Goal: Task Accomplishment & Management: Manage account settings

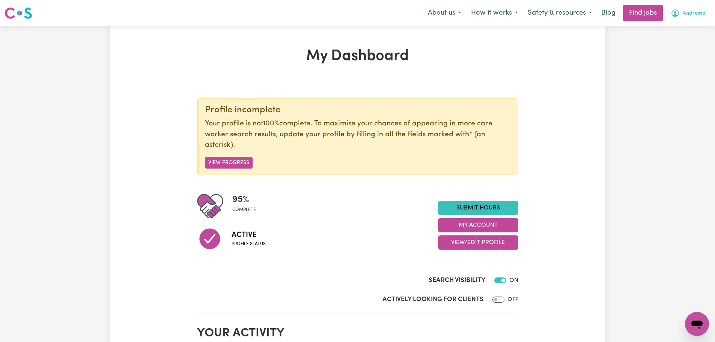
click at [705, 12] on button "Andressa" at bounding box center [688, 13] width 45 height 16
click at [695, 38] on link "My Dashboard" at bounding box center [680, 43] width 59 height 14
click at [683, 22] on link "My Account" at bounding box center [680, 29] width 59 height 14
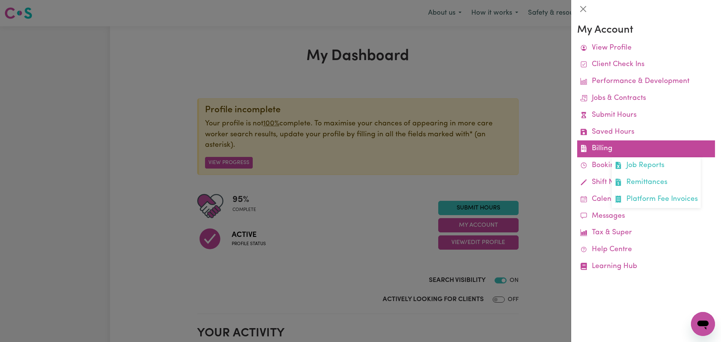
click at [610, 149] on link "Billing Job Reports Remittances Platform Fee Invoices" at bounding box center [646, 148] width 138 height 17
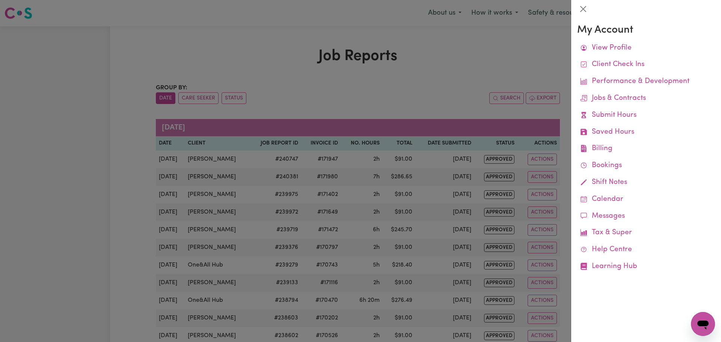
click at [470, 24] on div at bounding box center [360, 171] width 721 height 342
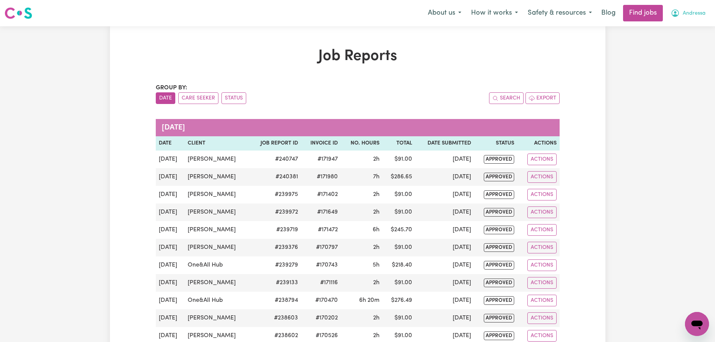
click at [697, 12] on span "Andressa" at bounding box center [694, 13] width 23 height 8
click at [678, 61] on link "Logout" at bounding box center [680, 57] width 59 height 14
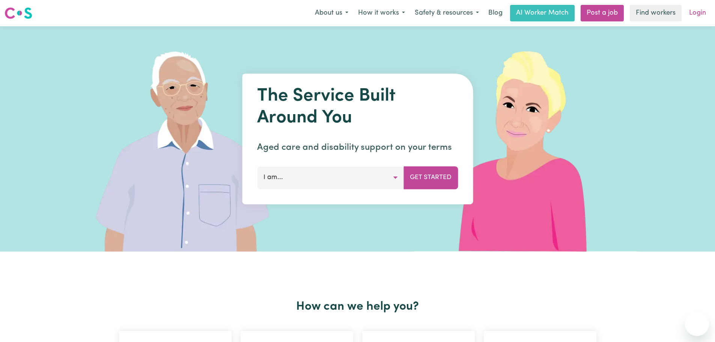
click at [702, 9] on link "Login" at bounding box center [698, 13] width 26 height 17
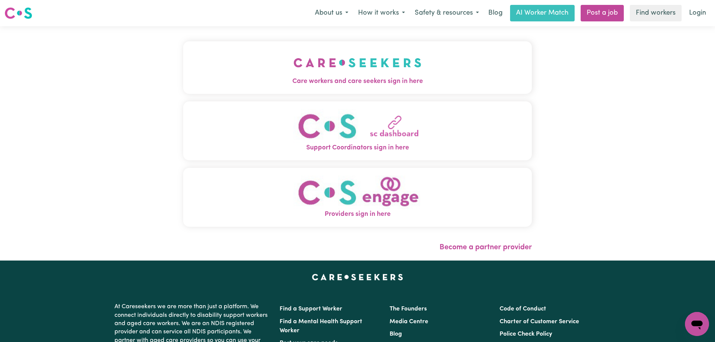
click at [294, 63] on img "Care workers and care seekers sign in here" at bounding box center [358, 63] width 128 height 28
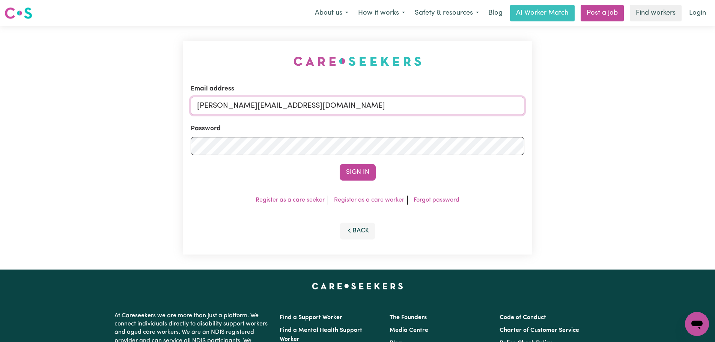
click at [343, 105] on input "[PERSON_NAME][EMAIL_ADDRESS][DOMAIN_NAME]" at bounding box center [358, 106] width 334 height 18
drag, startPoint x: 375, startPoint y: 110, endPoint x: 240, endPoint y: 107, distance: 135.6
click at [237, 107] on input "superuser~v" at bounding box center [358, 106] width 334 height 18
click at [261, 105] on input "superuser~v" at bounding box center [358, 106] width 334 height 18
type input "[EMAIL_ADDRESS][DOMAIN_NAME]"
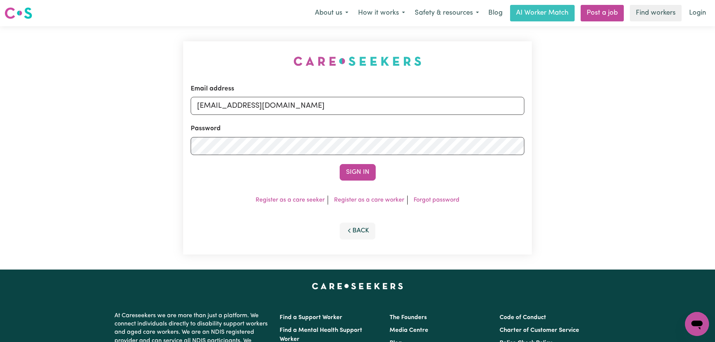
click at [340, 164] on button "Sign In" at bounding box center [358, 172] width 36 height 17
